Goal: Information Seeking & Learning: Learn about a topic

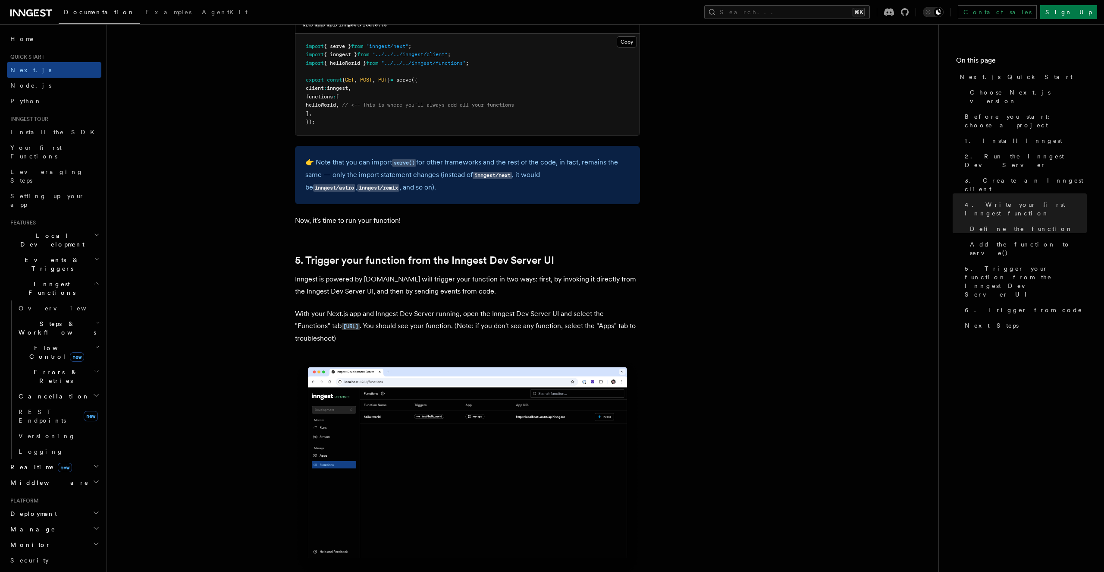
scroll to position [1837, 0]
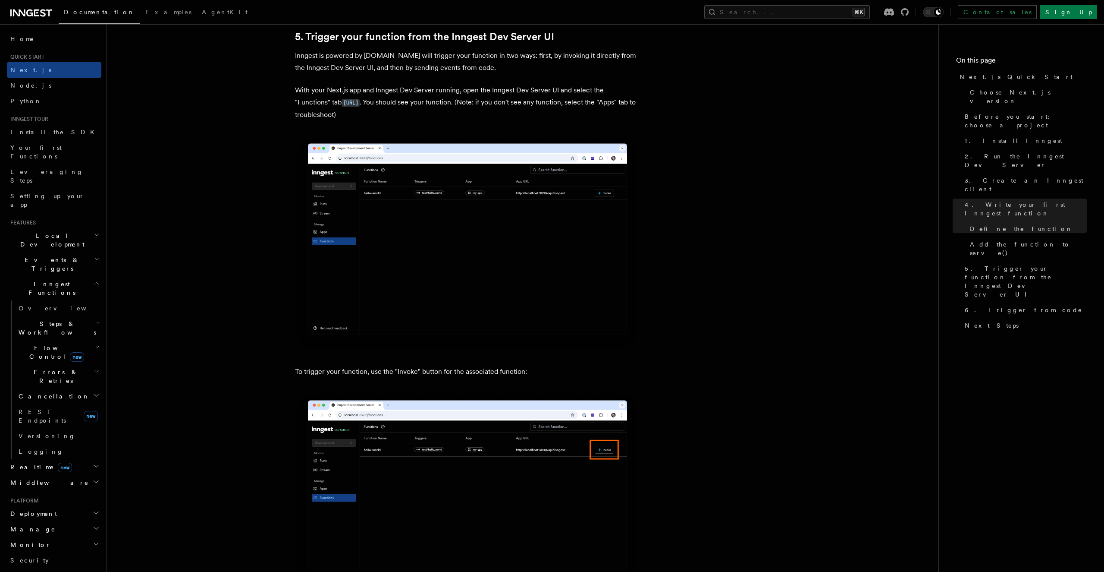
scroll to position [2065, 0]
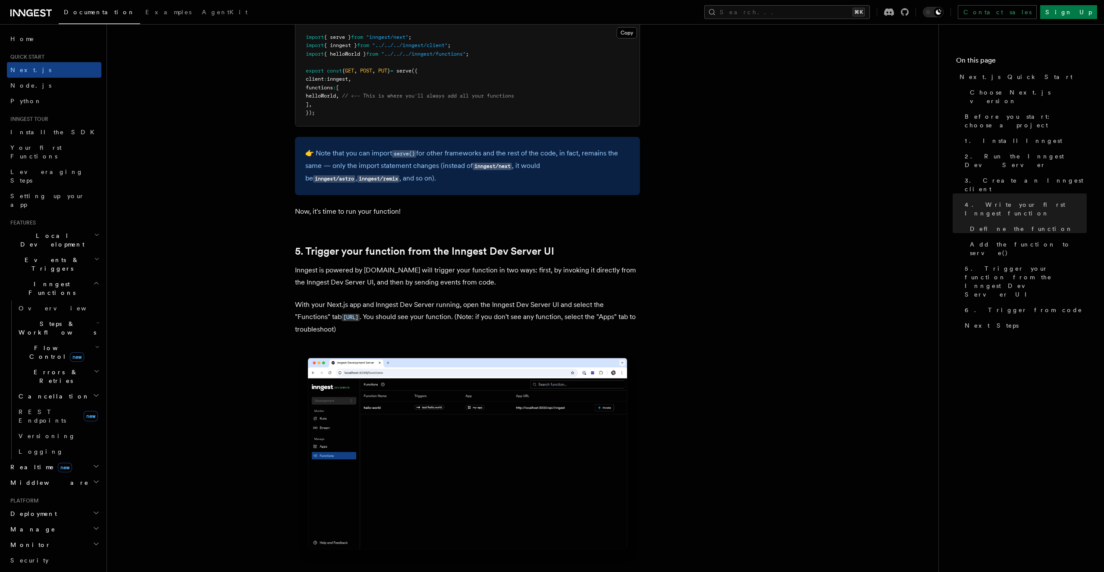
scroll to position [1852, 0]
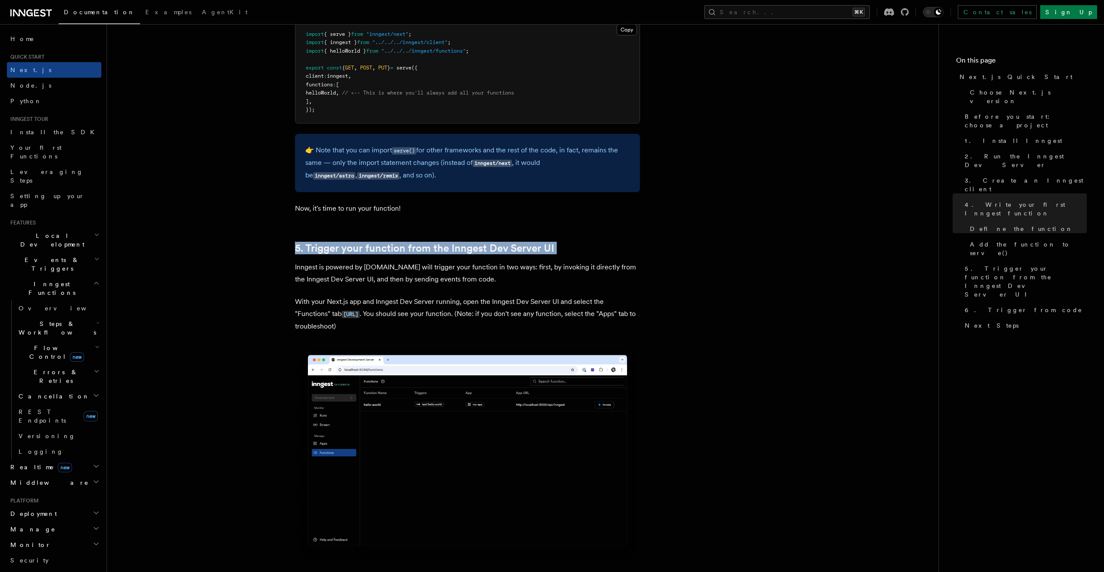
drag, startPoint x: 226, startPoint y: 258, endPoint x: 223, endPoint y: 249, distance: 8.5
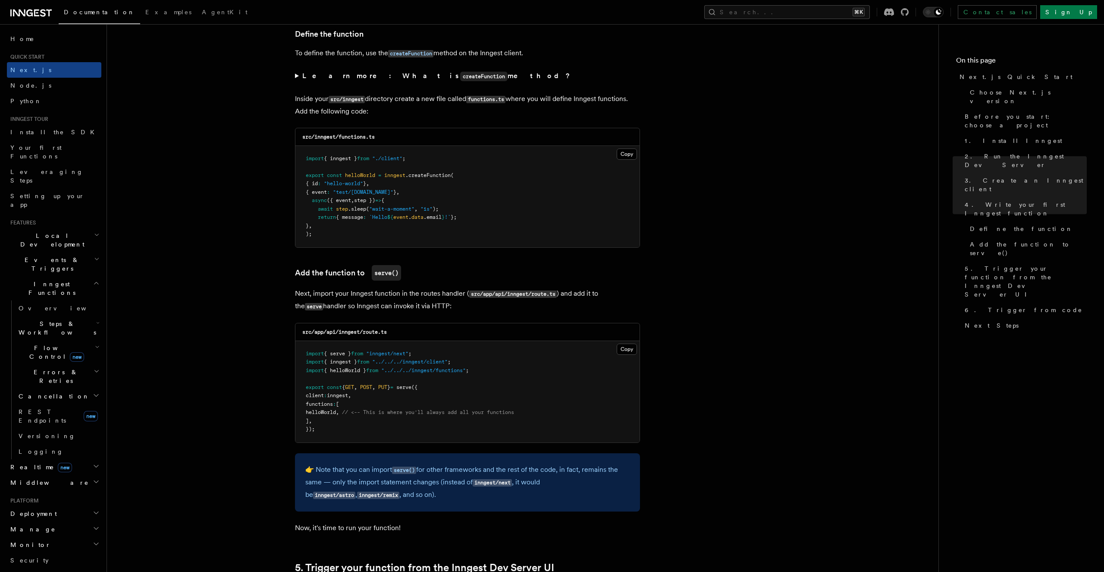
scroll to position [1632, 0]
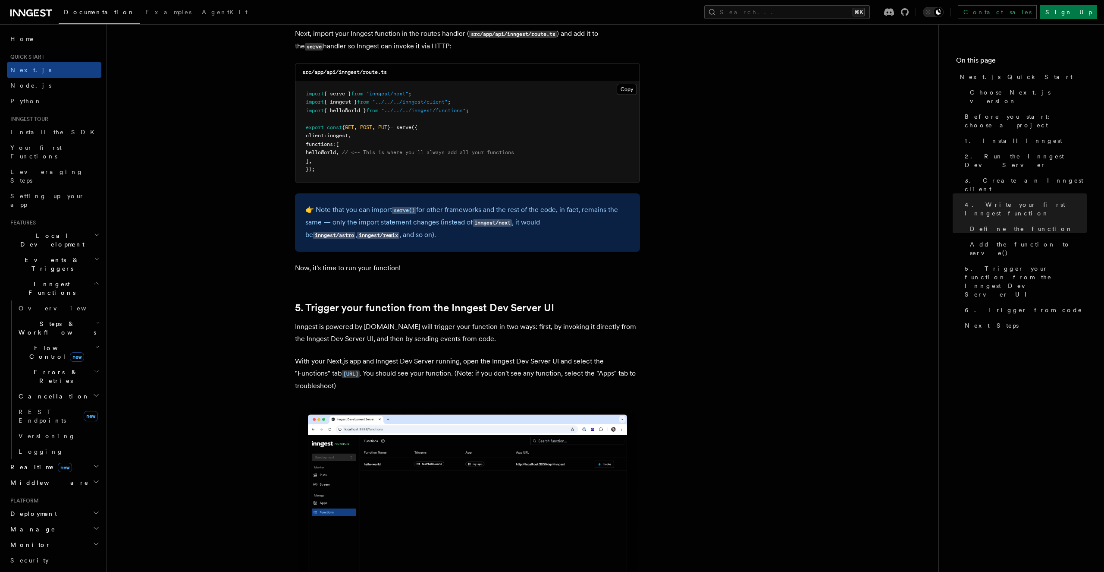
scroll to position [1793, 0]
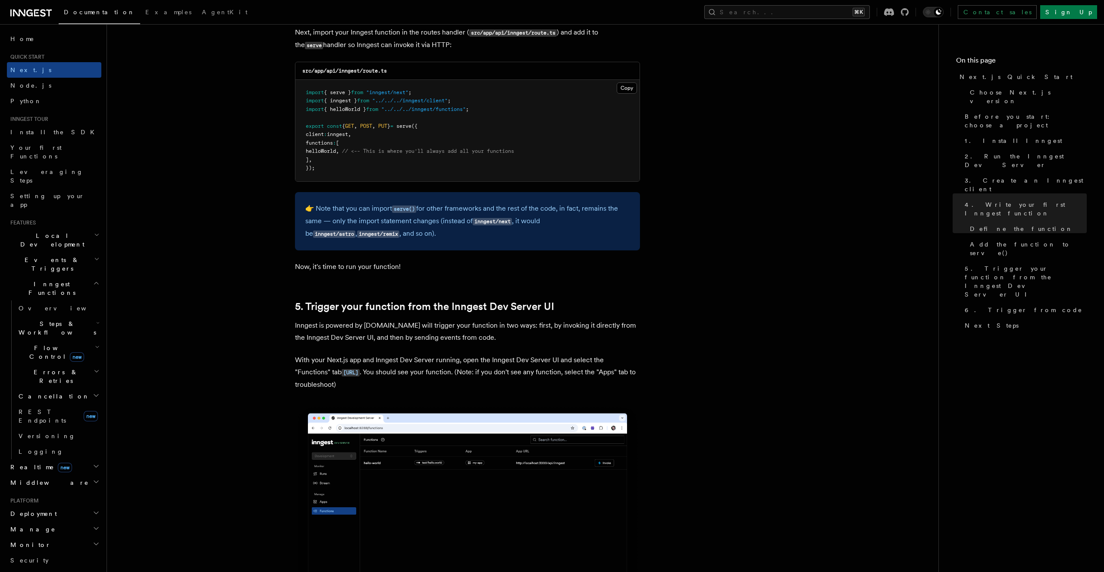
click at [469, 386] on p "With your Next.js app and Inngest Dev Server running, open the Inngest Dev Serv…" at bounding box center [467, 372] width 345 height 37
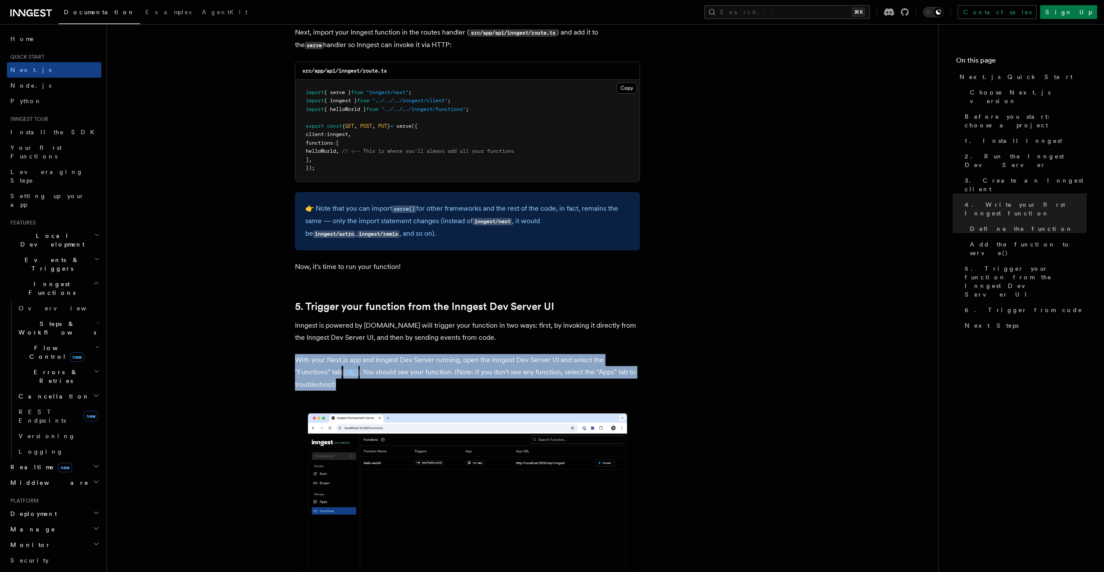
click at [469, 386] on p "With your Next.js app and Inngest Dev Server running, open the Inngest Dev Serv…" at bounding box center [467, 372] width 345 height 37
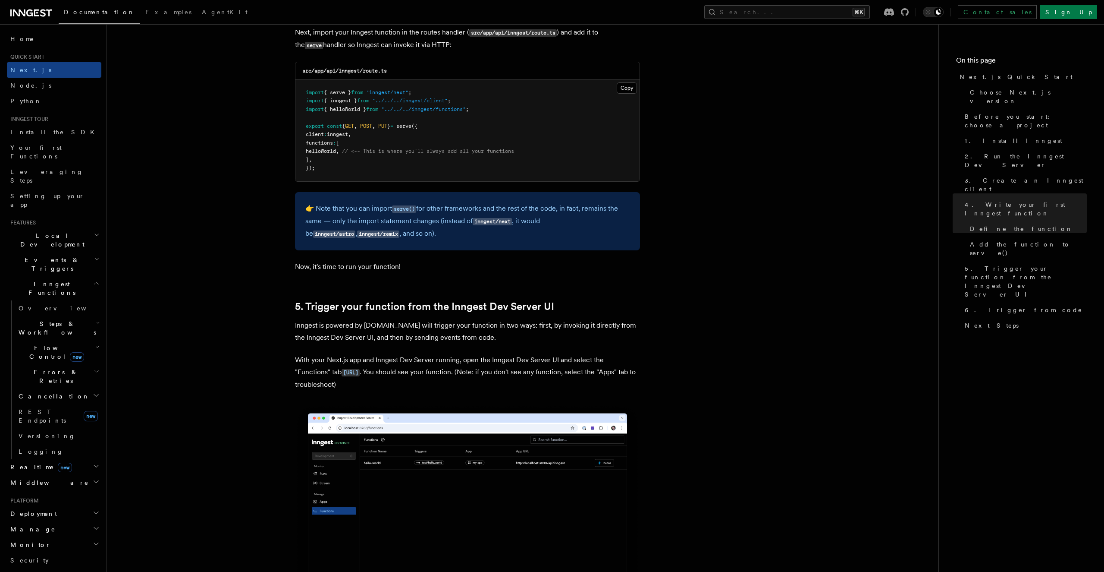
click at [469, 386] on p "With your Next.js app and Inngest Dev Server running, open the Inngest Dev Serv…" at bounding box center [467, 372] width 345 height 37
click at [495, 365] on p "With your Next.js app and Inngest Dev Server running, open the Inngest Dev Serv…" at bounding box center [467, 372] width 345 height 37
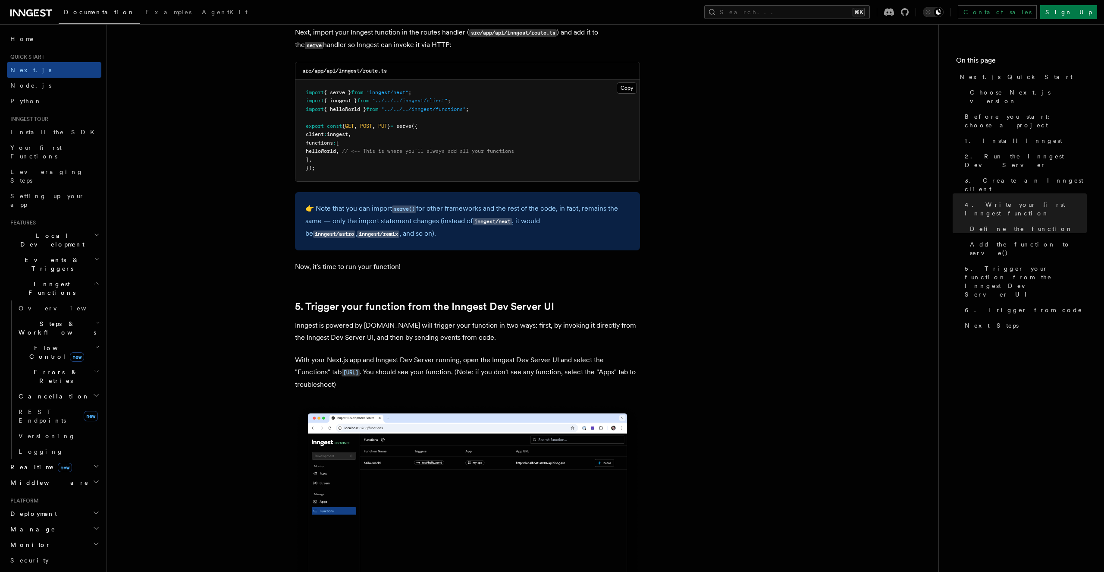
click at [495, 365] on p "With your Next.js app and Inngest Dev Server running, open the Inngest Dev Serv…" at bounding box center [467, 372] width 345 height 37
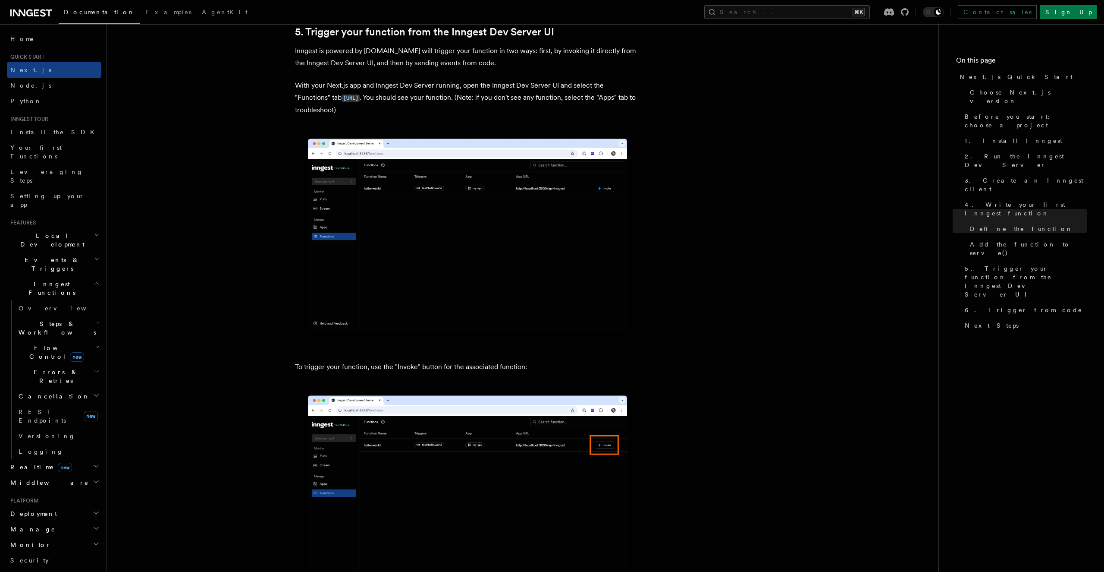
scroll to position [2065, 0]
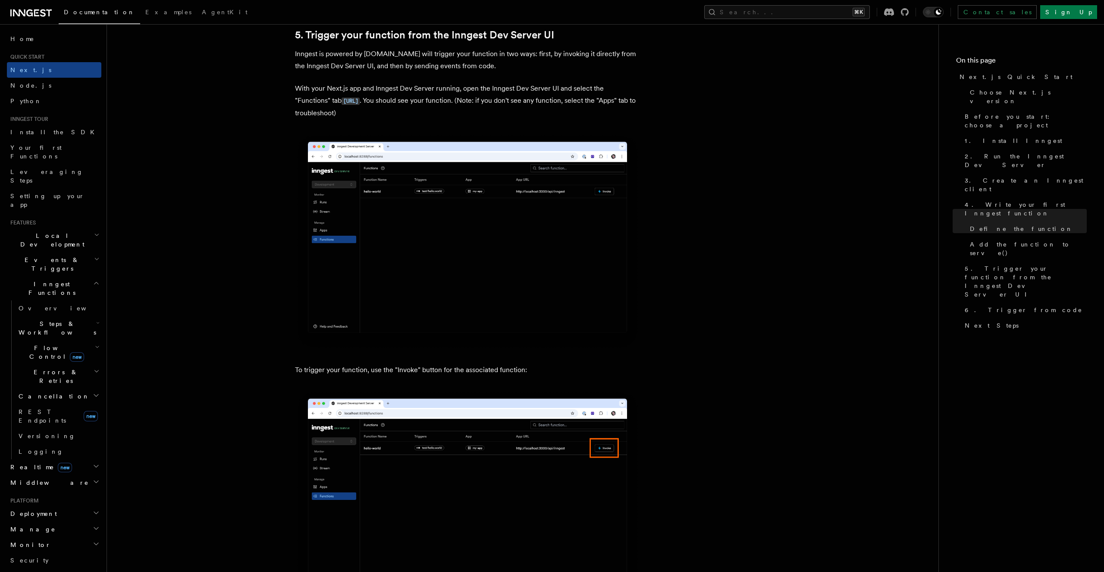
click at [303, 63] on p "Inngest is powered by [DOMAIN_NAME] will trigger your function in two ways: fir…" at bounding box center [467, 60] width 345 height 24
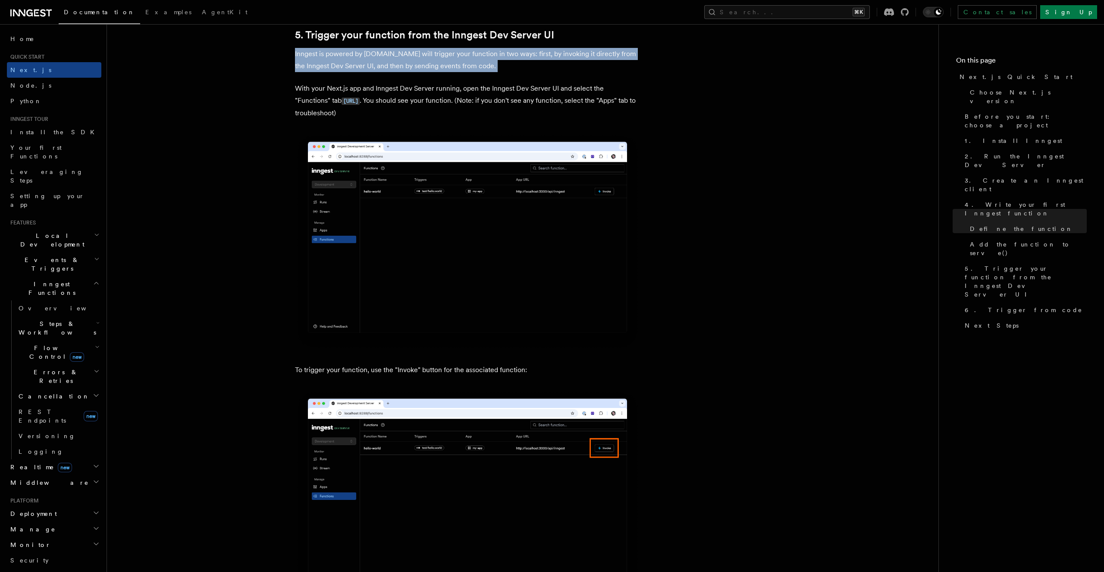
click at [334, 62] on p "Inngest is powered by [DOMAIN_NAME] will trigger your function in two ways: fir…" at bounding box center [467, 60] width 345 height 24
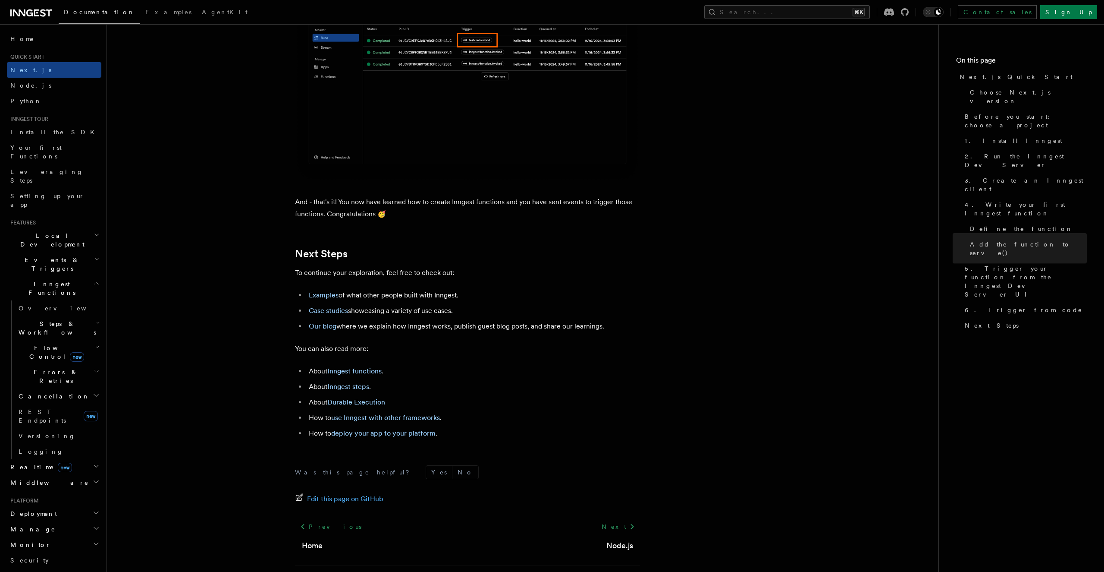
scroll to position [5304, 0]
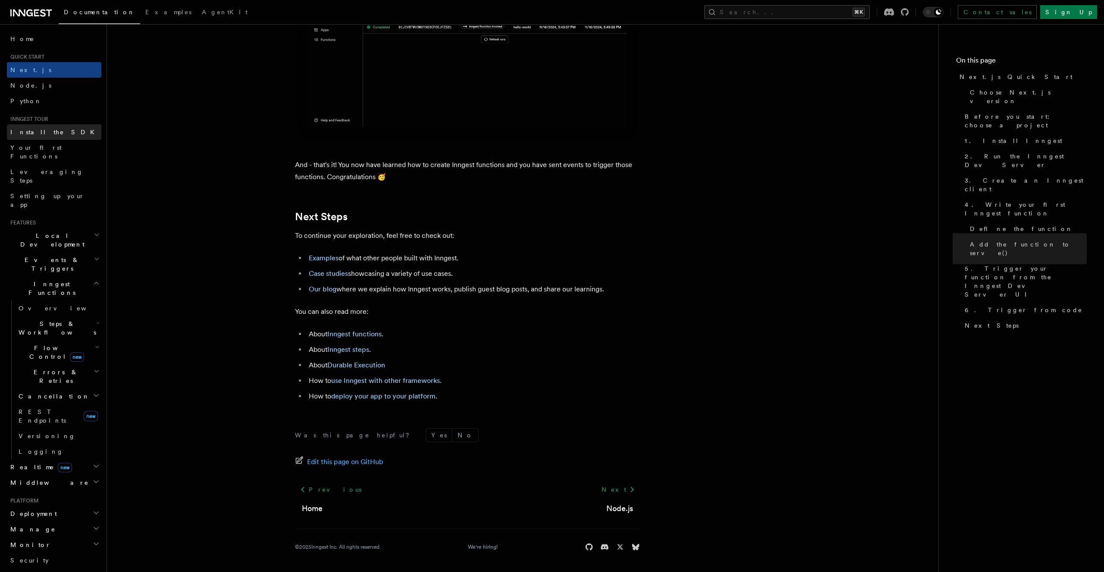
click at [49, 132] on span "Install the SDK" at bounding box center [54, 132] width 89 height 7
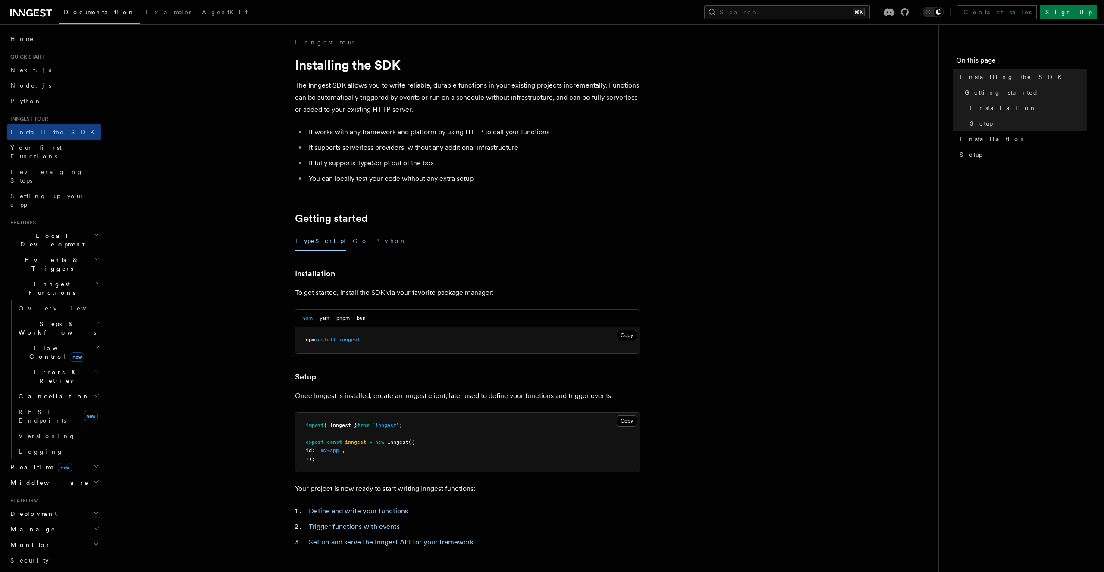
scroll to position [146, 0]
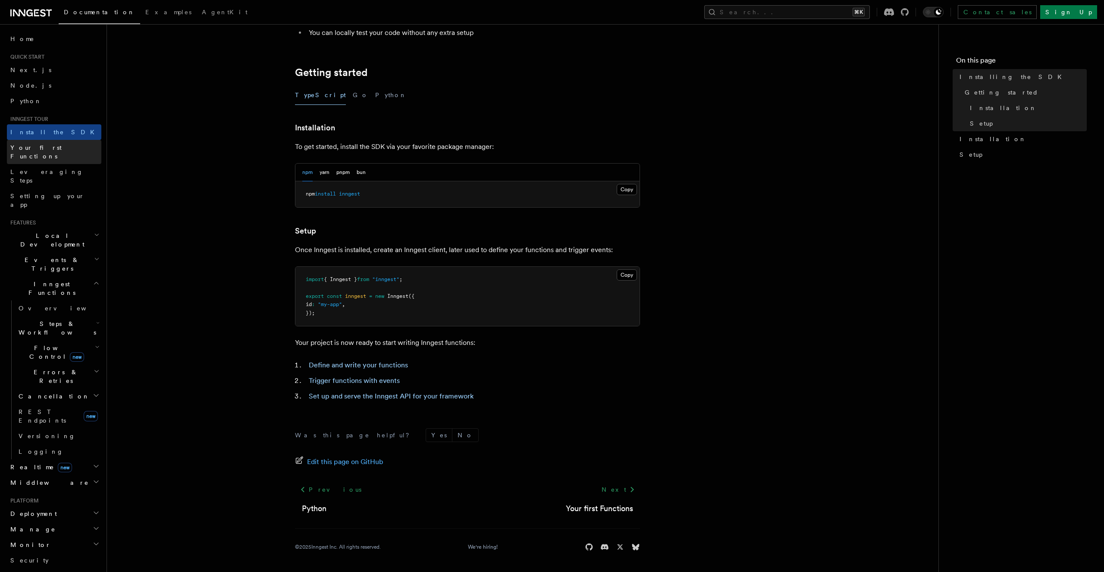
click at [43, 150] on span "Your first Functions" at bounding box center [35, 152] width 51 height 16
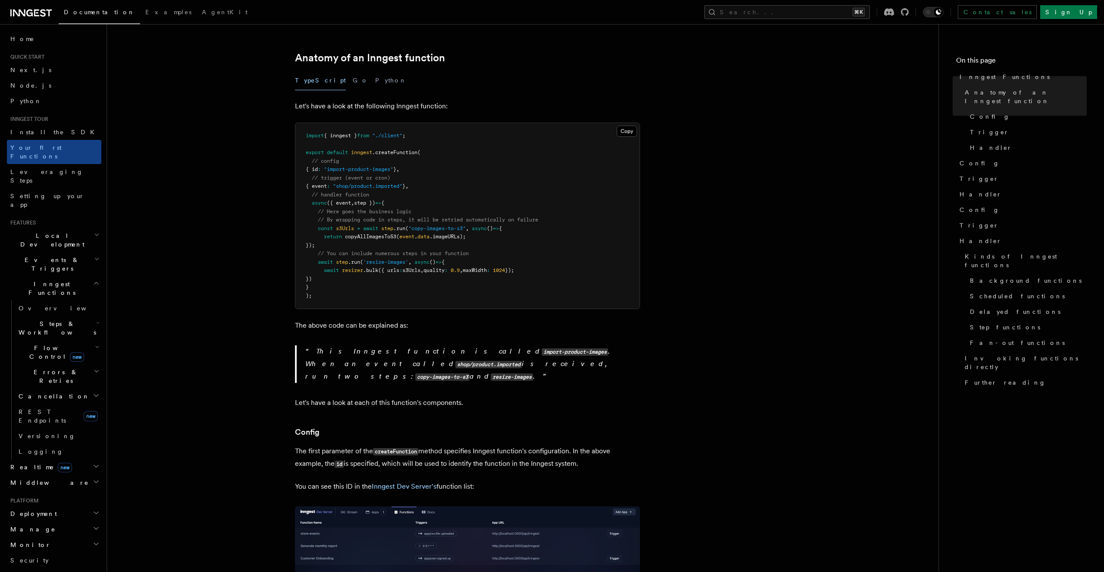
scroll to position [139, 0]
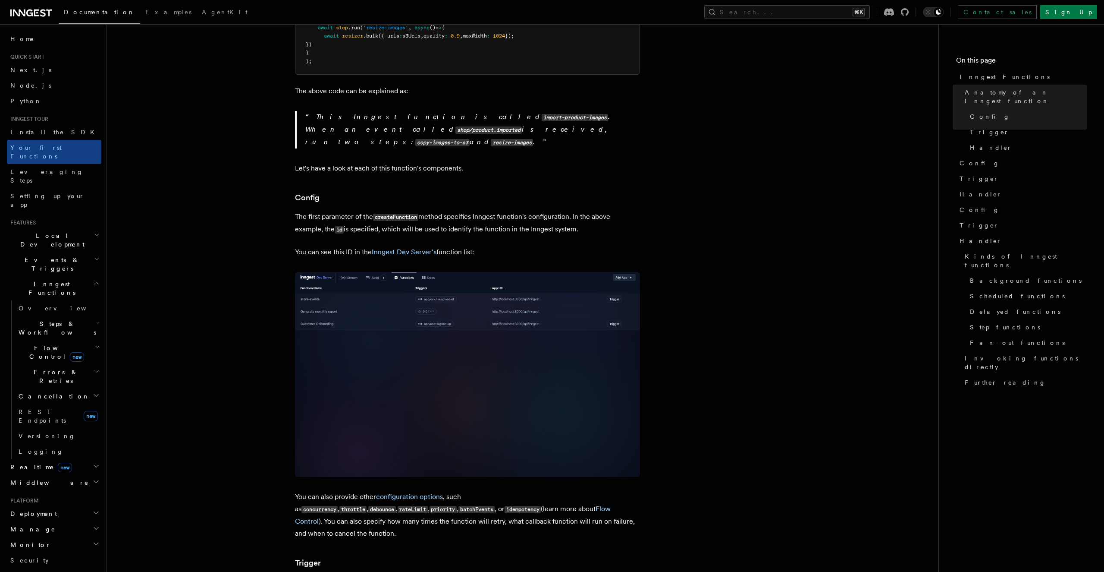
scroll to position [388, 0]
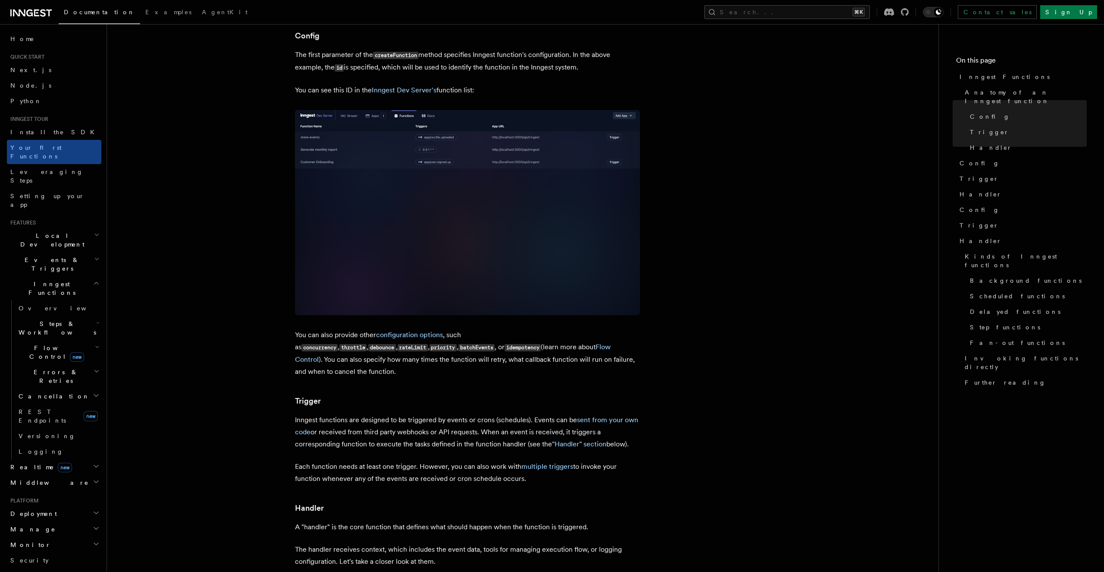
scroll to position [529, 0]
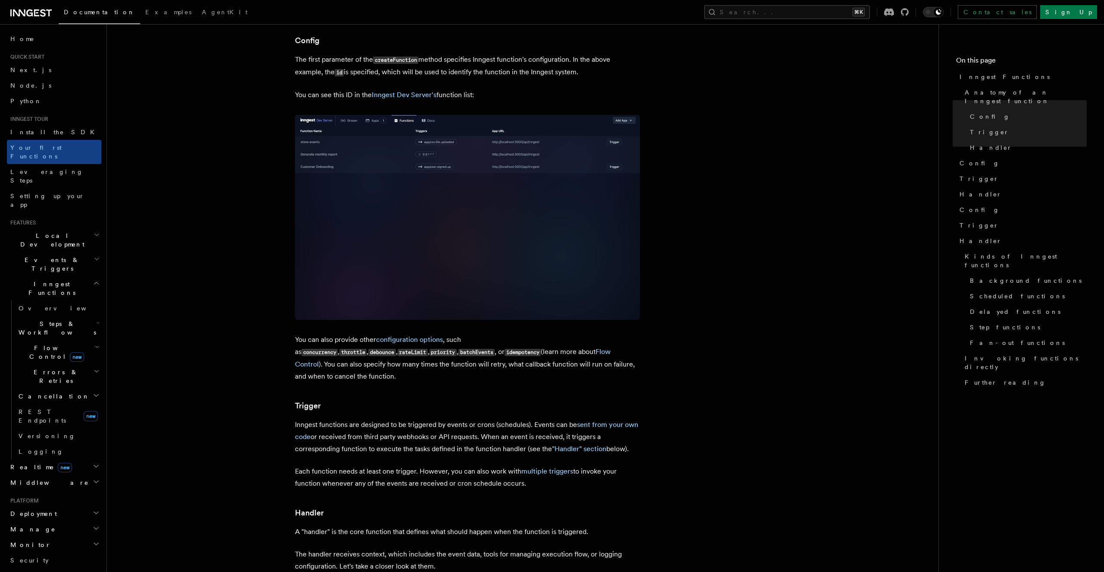
click at [409, 425] on article "Inngest tour Inngest Functions Inngest functions enable developers to run relia…" at bounding box center [523, 565] width 804 height 2112
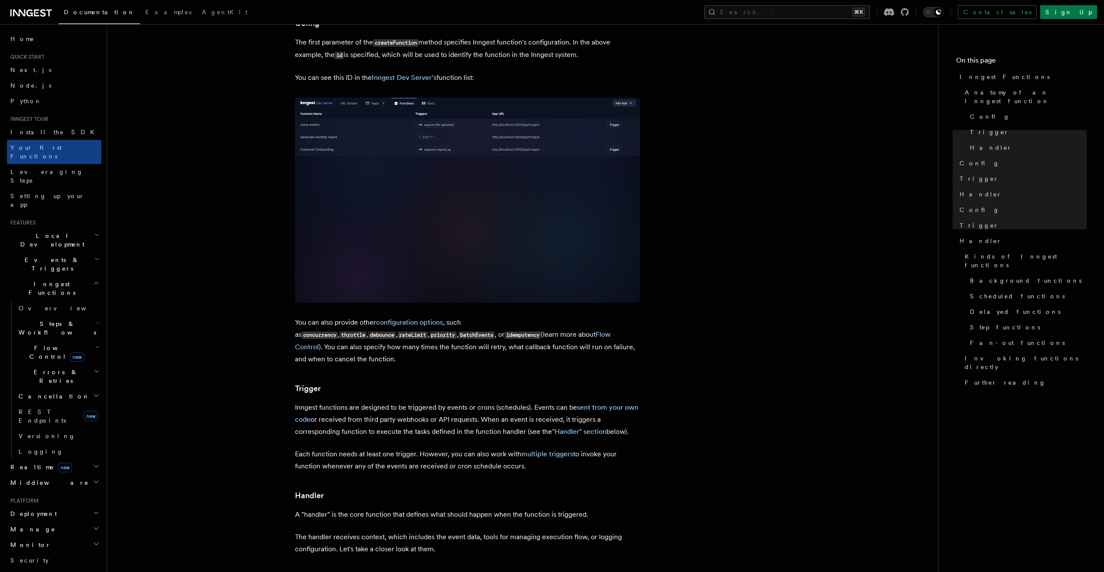
scroll to position [364, 0]
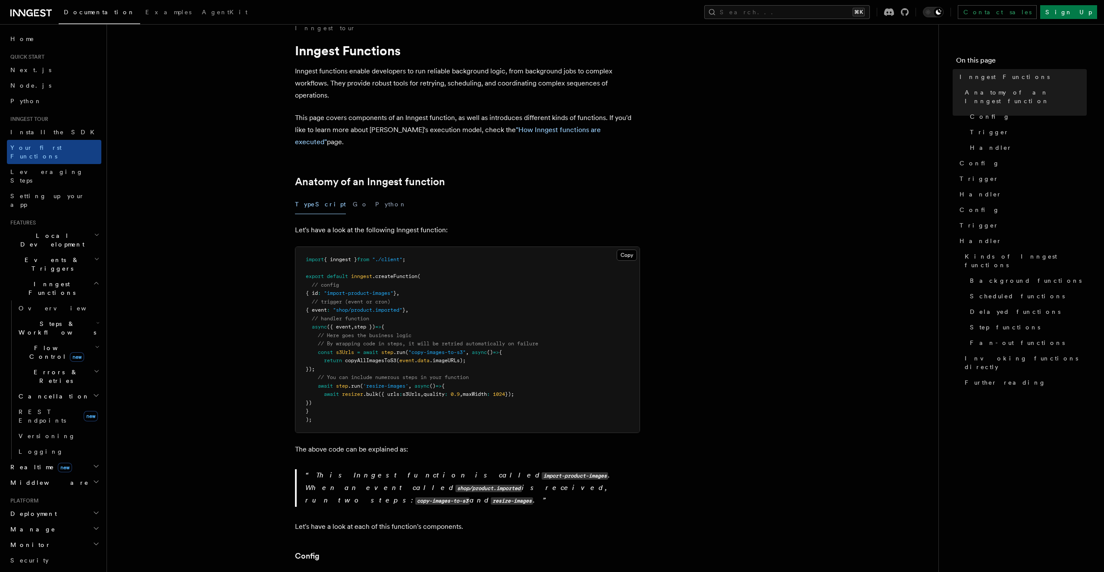
scroll to position [0, 0]
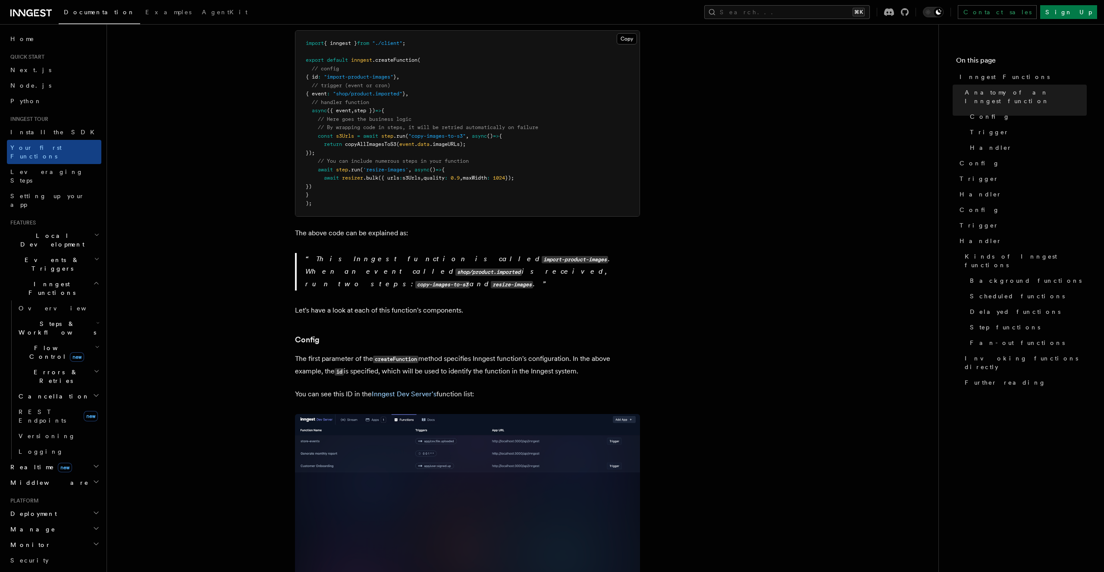
scroll to position [236, 0]
